Goal: Information Seeking & Learning: Learn about a topic

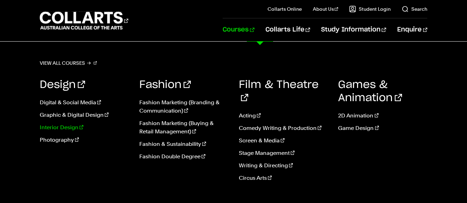
click at [59, 126] on link "Interior Design" at bounding box center [84, 127] width 89 height 8
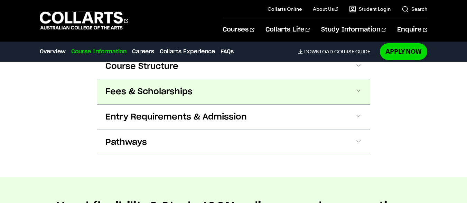
click at [190, 87] on button "Fees & Scholarships" at bounding box center [233, 91] width 273 height 25
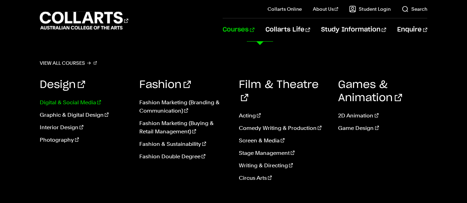
click at [50, 100] on link "Digital & Social Media" at bounding box center [84, 102] width 89 height 8
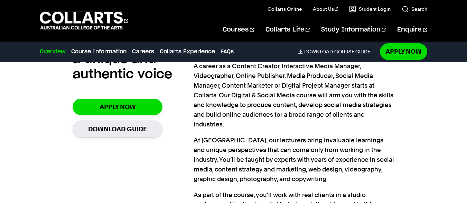
scroll to position [587, 0]
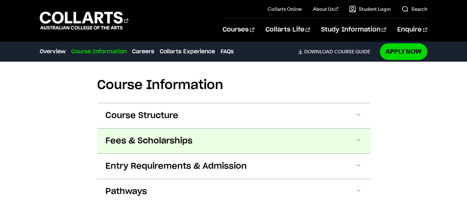
click at [293, 128] on button "Fees & Scholarships" at bounding box center [233, 140] width 273 height 25
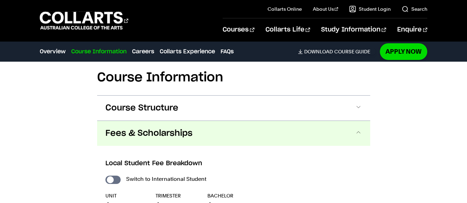
scroll to position [778, 0]
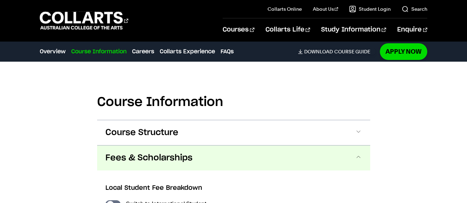
click at [286, 145] on button "Fees & Scholarships" at bounding box center [233, 157] width 273 height 25
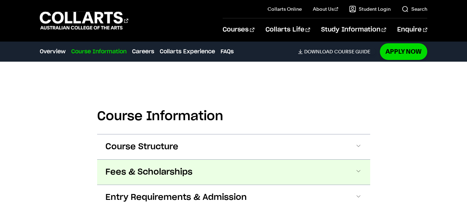
scroll to position [743, 0]
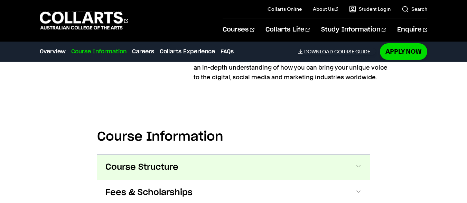
click at [169, 161] on span "Course Structure" at bounding box center [141, 166] width 73 height 11
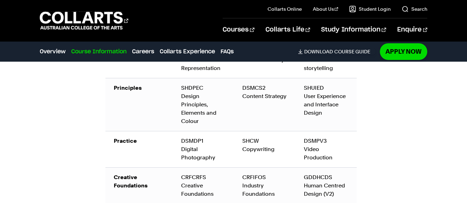
scroll to position [1029, 0]
